Goal: Navigation & Orientation: Find specific page/section

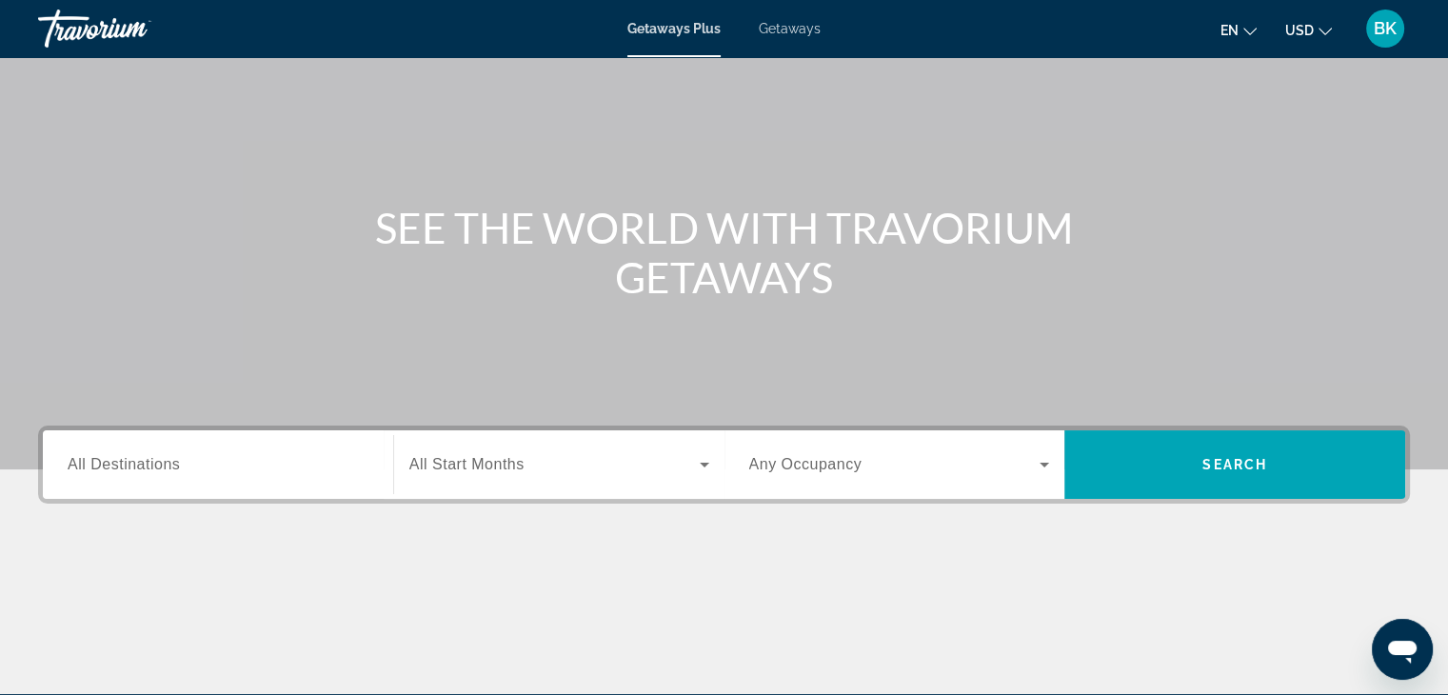
scroll to position [98, 0]
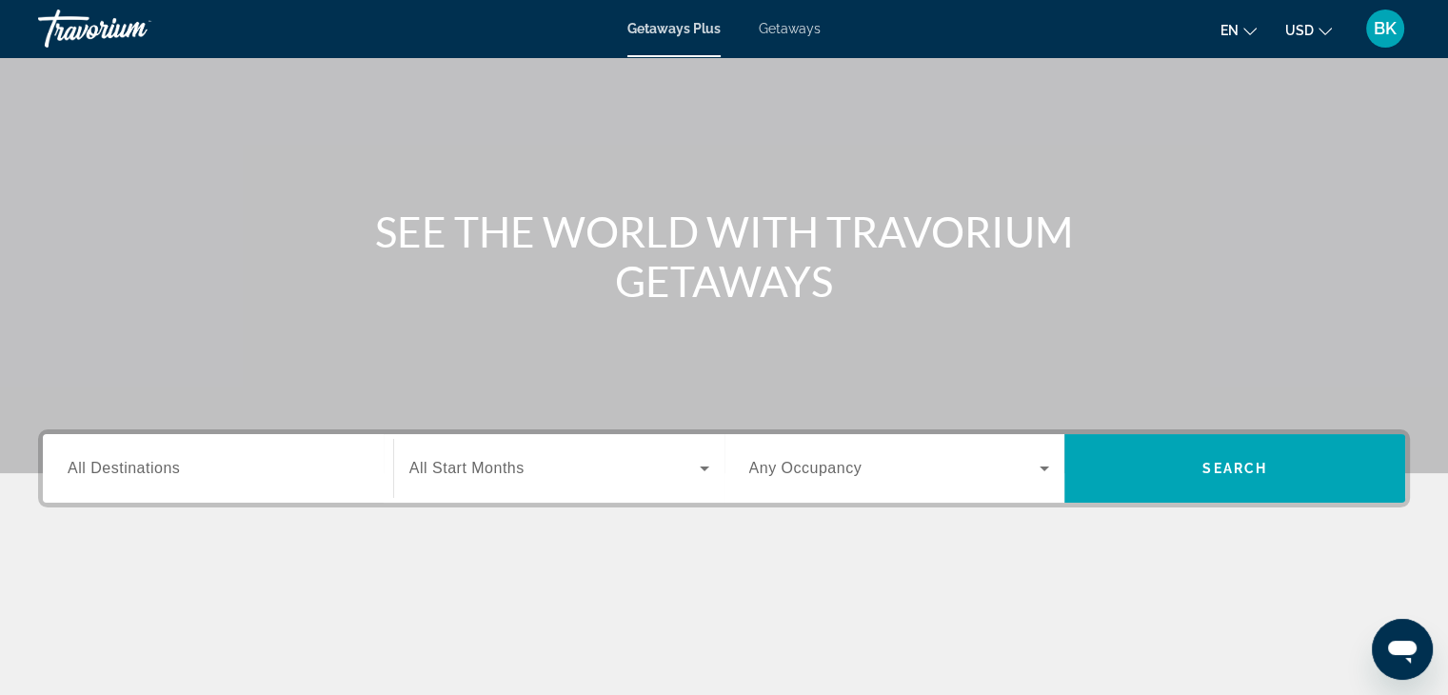
click at [799, 33] on span "Getaways" at bounding box center [790, 28] width 62 height 15
